Goal: Task Accomplishment & Management: Manage account settings

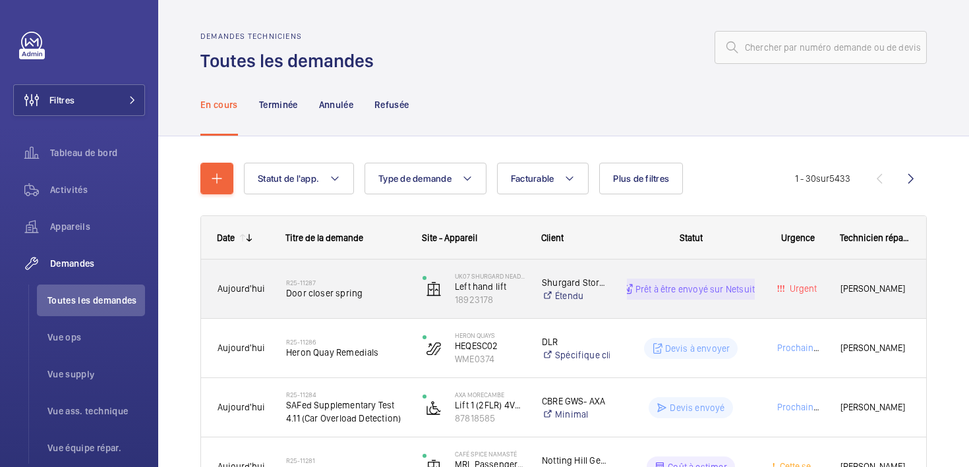
click at [236, 300] on div "Aujourd'hui" at bounding box center [235, 289] width 67 height 42
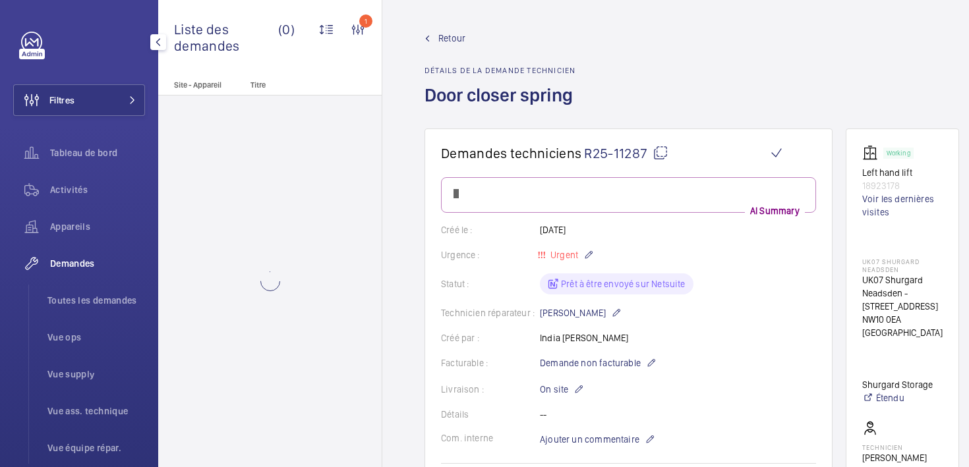
scroll to position [313, 0]
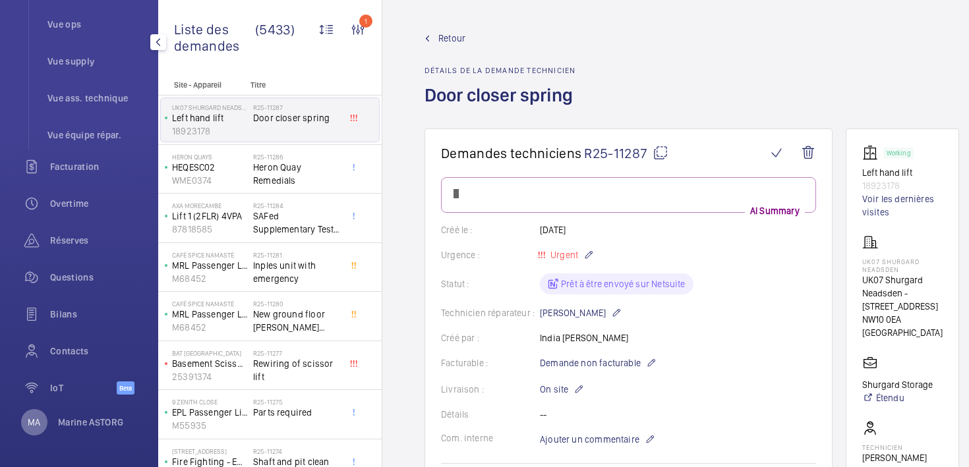
click at [35, 421] on p "MA" at bounding box center [34, 422] width 13 height 13
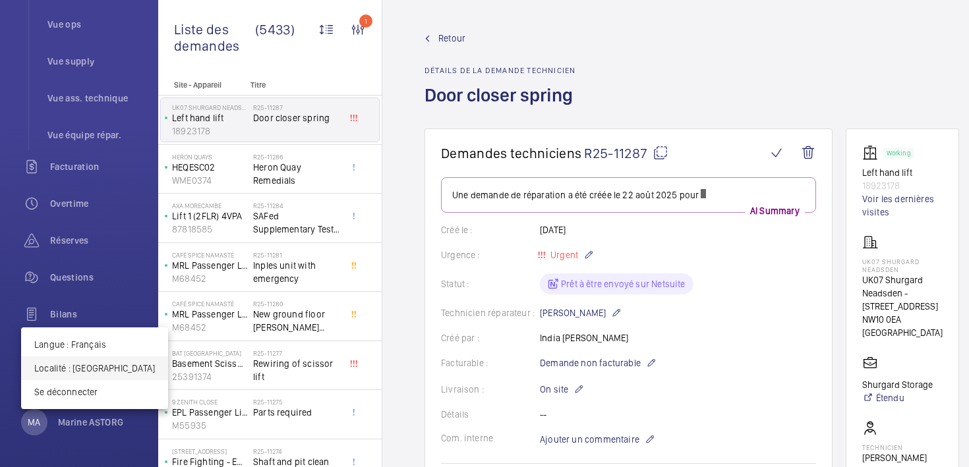
click at [86, 374] on p "Localité : Royaume-Uni" at bounding box center [94, 368] width 121 height 13
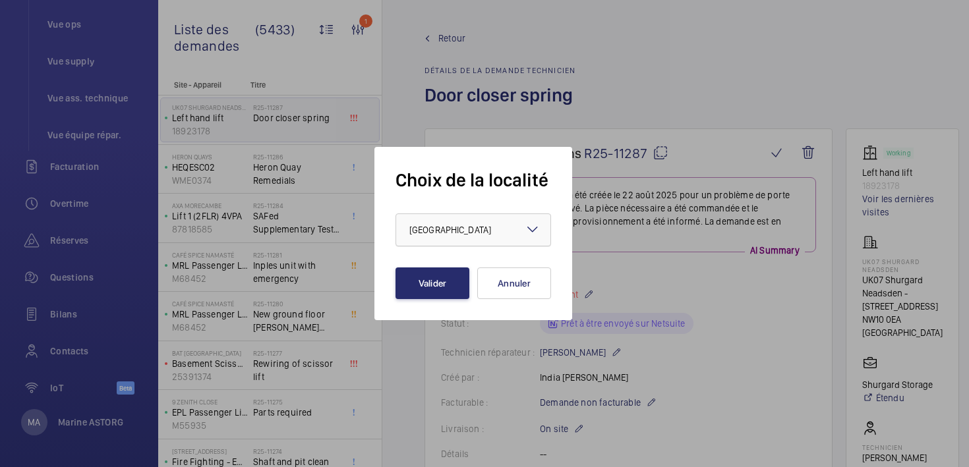
click at [426, 225] on span "Royaume-Uni" at bounding box center [450, 230] width 82 height 11
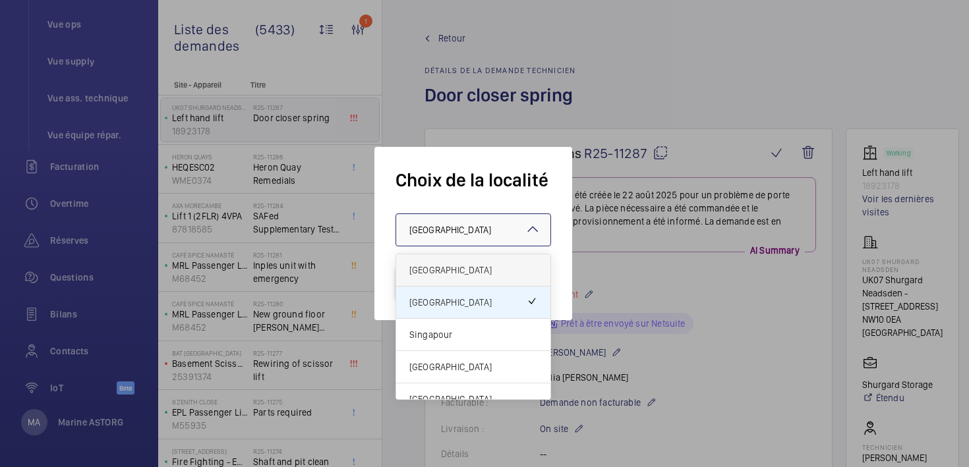
click at [424, 264] on span "[GEOGRAPHIC_DATA]" at bounding box center [473, 270] width 128 height 13
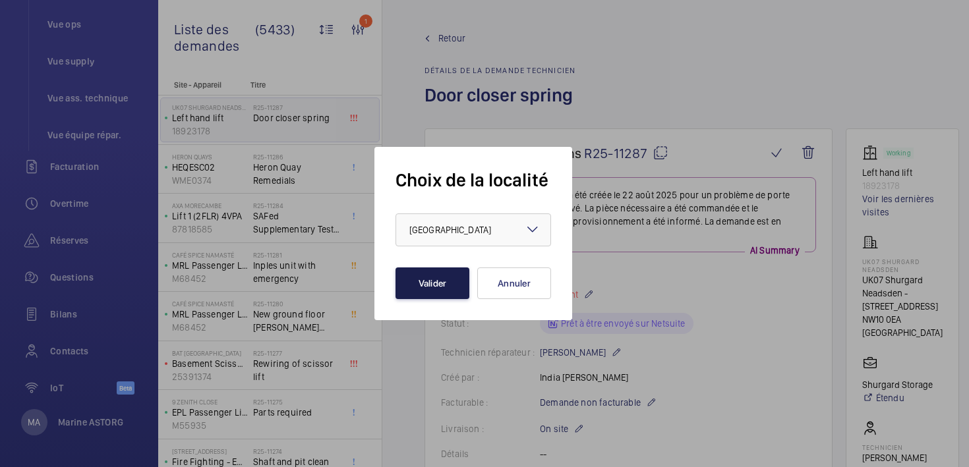
click at [424, 298] on button "Valider" at bounding box center [432, 284] width 74 height 32
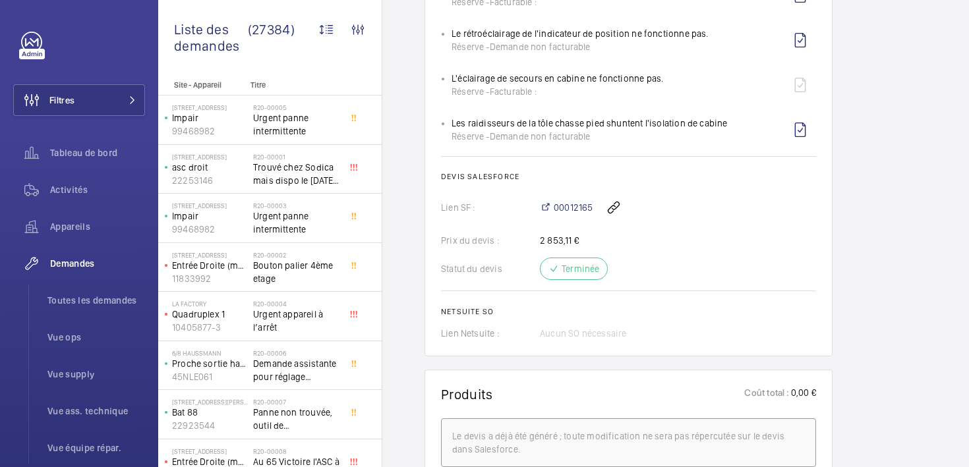
scroll to position [1597, 0]
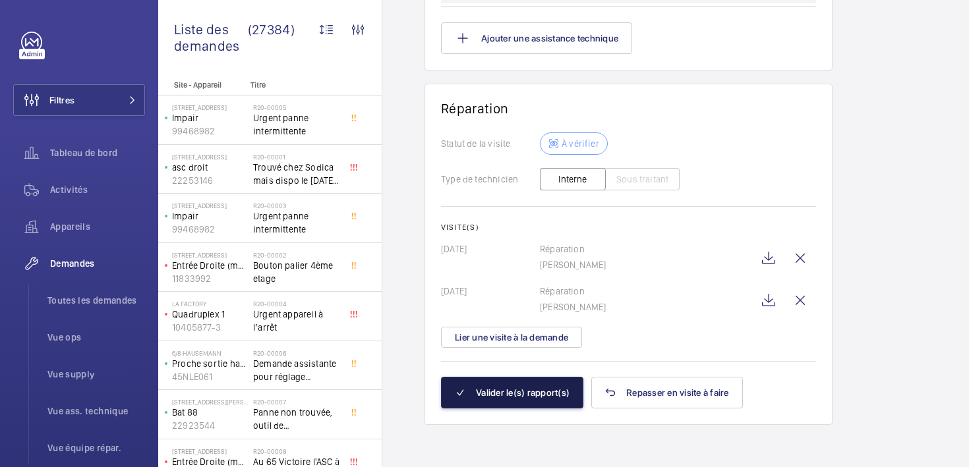
click at [511, 395] on button "Valider le(s) rapport(s)" at bounding box center [512, 393] width 142 height 32
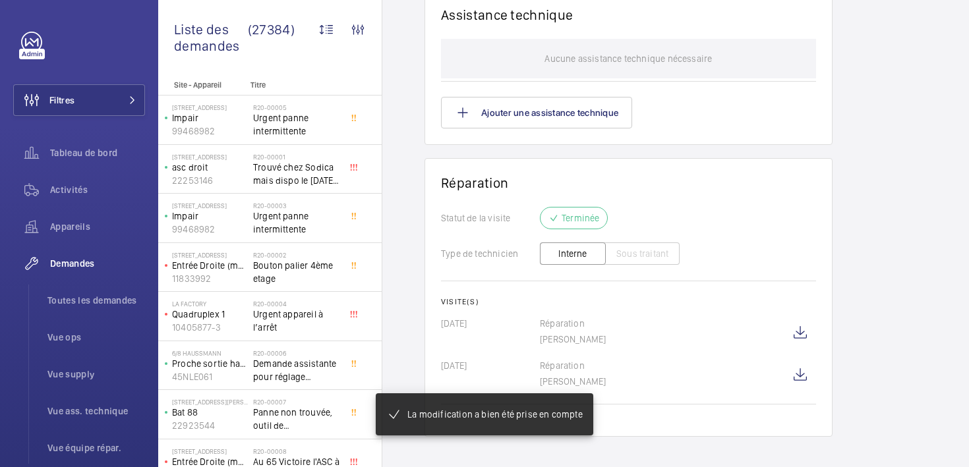
scroll to position [1393, 0]
